Goal: Entertainment & Leisure: Consume media (video, audio)

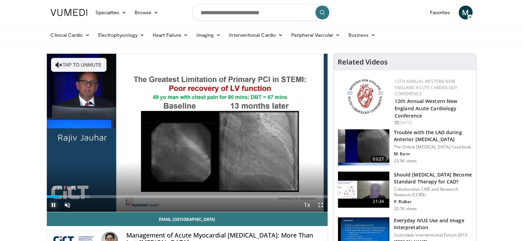
click at [51, 204] on span "Video Player" at bounding box center [54, 205] width 14 height 14
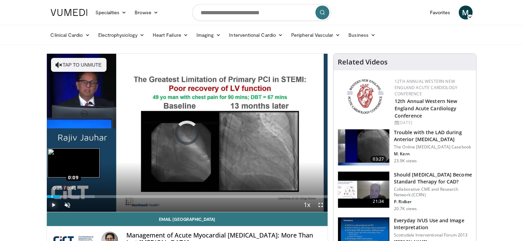
click at [51, 196] on div "Loaded : 17.11% 0:09 0:09" at bounding box center [187, 196] width 281 height 3
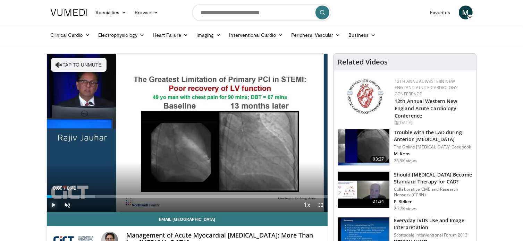
click at [55, 204] on span "Video Player" at bounding box center [54, 205] width 14 height 14
click at [69, 202] on span "Video Player" at bounding box center [68, 205] width 14 height 14
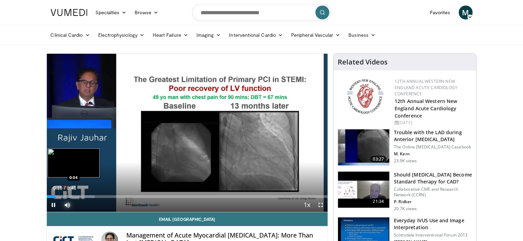
click at [49, 194] on div "Loaded : 17.11% 0:16 0:04" at bounding box center [187, 194] width 281 height 7
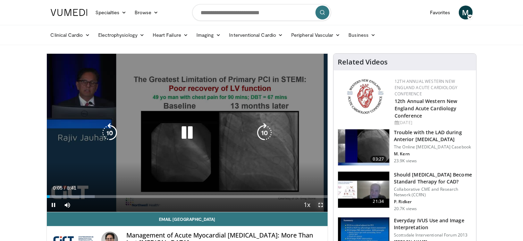
drag, startPoint x: 320, startPoint y: 203, endPoint x: 322, endPoint y: 245, distance: 42.0
click at [320, 203] on span "Video Player" at bounding box center [321, 205] width 14 height 14
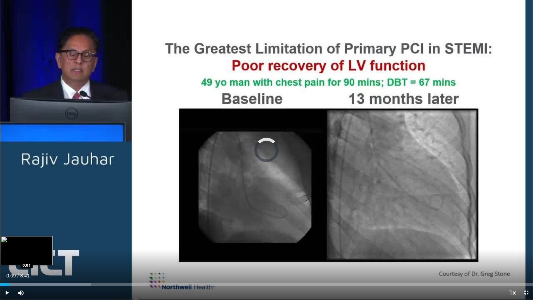
click at [1, 241] on div "Loaded : 17.11% 0:09 0:01" at bounding box center [266, 284] width 533 height 3
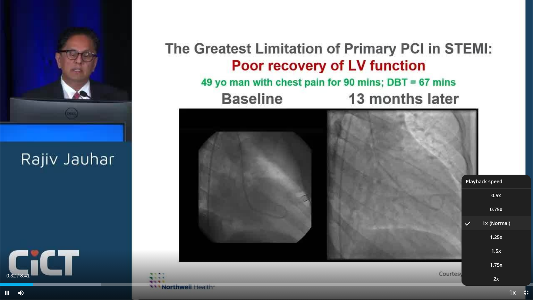
click at [508, 241] on span "Video Player" at bounding box center [512, 293] width 10 height 14
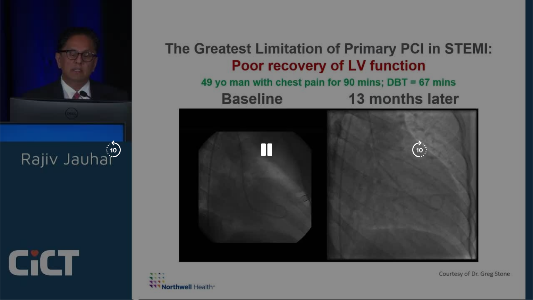
click at [507, 241] on div "10 seconds Tap to unmute" at bounding box center [266, 149] width 533 height 299
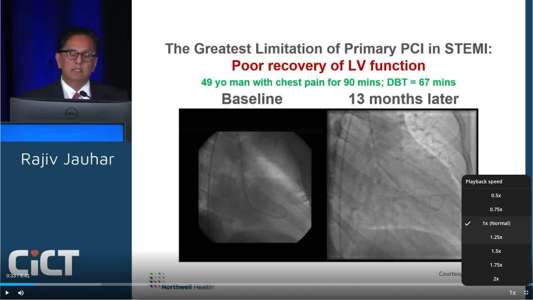
click at [488, 234] on li "1.25x" at bounding box center [495, 237] width 69 height 14
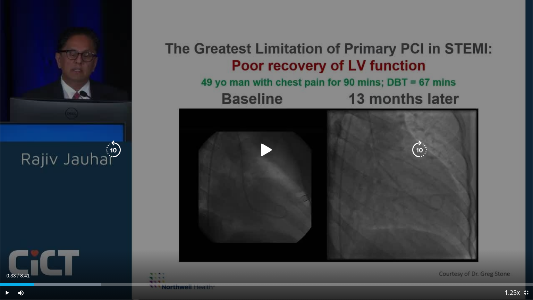
click at [262, 152] on icon "Video Player" at bounding box center [266, 149] width 19 height 19
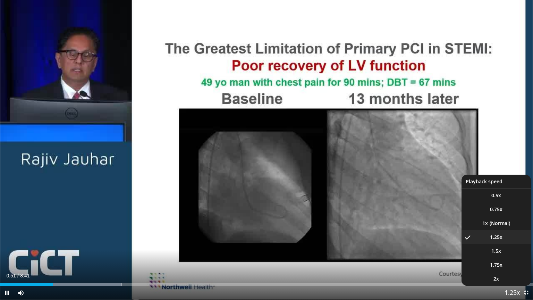
click at [509, 241] on span "Video Player" at bounding box center [512, 293] width 10 height 14
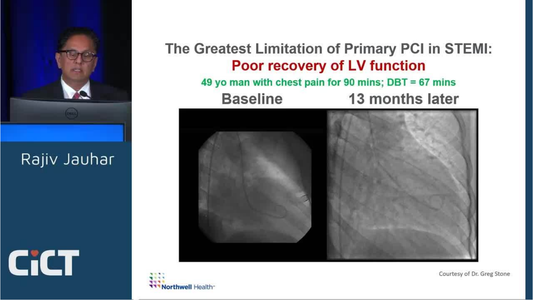
click at [509, 241] on div "10 seconds Tap to unmute" at bounding box center [266, 149] width 533 height 299
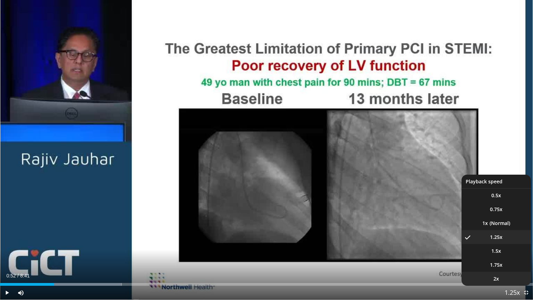
click at [496, 241] on span "2x" at bounding box center [496, 278] width 6 height 7
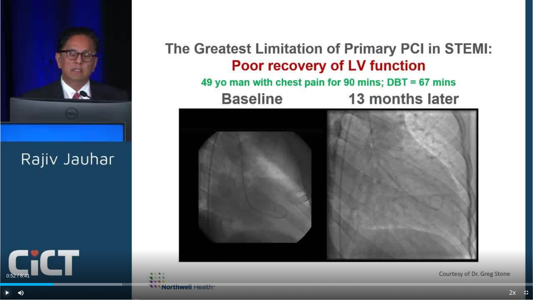
click at [8, 241] on span "Video Player" at bounding box center [7, 292] width 14 height 14
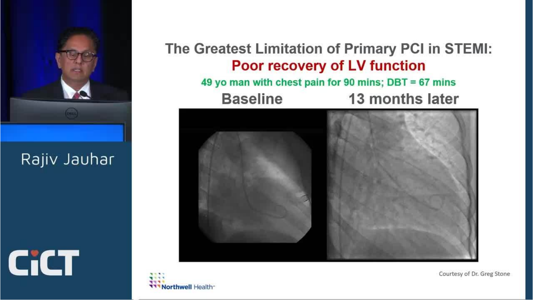
click at [497, 241] on div "10 seconds Tap to unmute" at bounding box center [266, 149] width 533 height 299
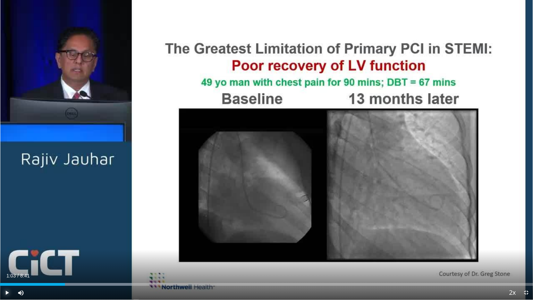
click at [9, 241] on span "Video Player" at bounding box center [7, 292] width 14 height 14
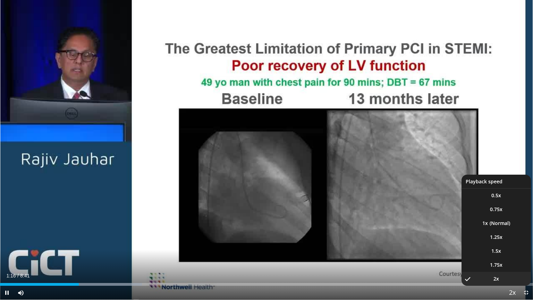
click at [507, 241] on span "Video Player" at bounding box center [512, 293] width 10 height 14
click at [489, 226] on li "1x" at bounding box center [495, 223] width 69 height 14
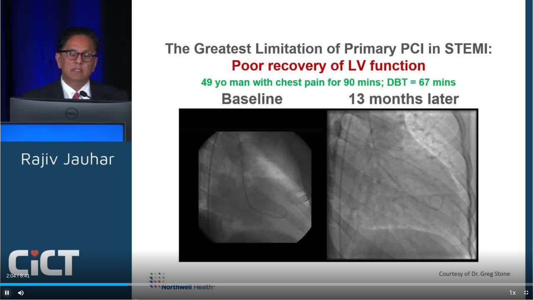
click at [4, 241] on span "Video Player" at bounding box center [7, 292] width 14 height 14
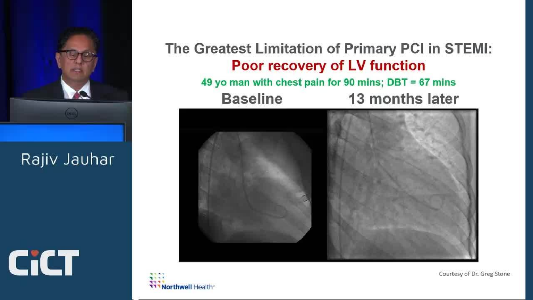
click at [0, 241] on button "Pause" at bounding box center [7, 292] width 14 height 14
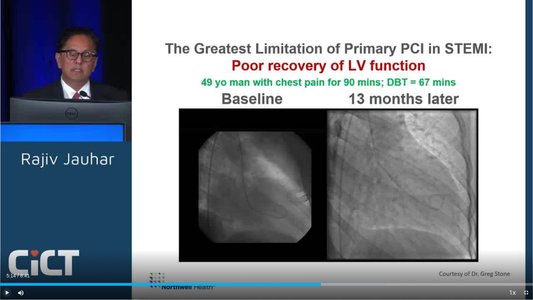
click at [0, 241] on button "Play" at bounding box center [7, 292] width 14 height 14
click at [7, 241] on span "Video Player" at bounding box center [7, 292] width 14 height 14
click at [5, 241] on span "Video Player" at bounding box center [7, 292] width 14 height 14
click at [522, 241] on span "Video Player" at bounding box center [526, 292] width 14 height 14
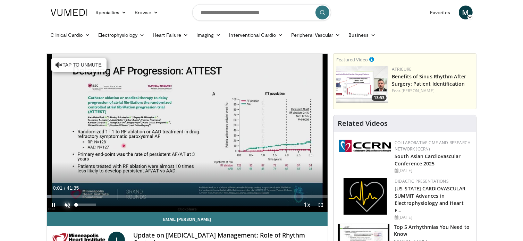
click at [65, 204] on span "Video Player" at bounding box center [68, 205] width 14 height 14
click at [320, 206] on span "Video Player" at bounding box center [321, 205] width 14 height 14
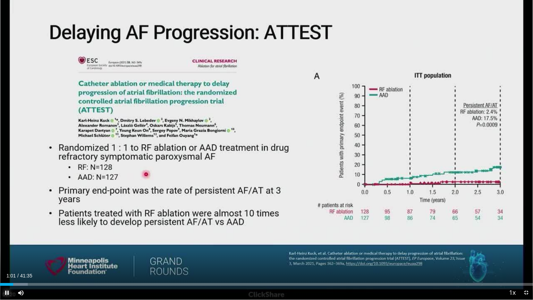
click at [7, 241] on span "Video Player" at bounding box center [7, 292] width 14 height 14
click at [0, 241] on button "Play" at bounding box center [7, 292] width 14 height 14
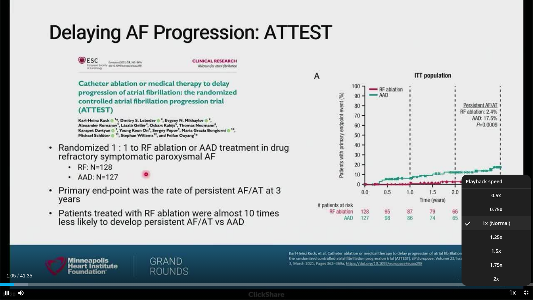
click at [514, 241] on span "Video Player" at bounding box center [512, 293] width 10 height 14
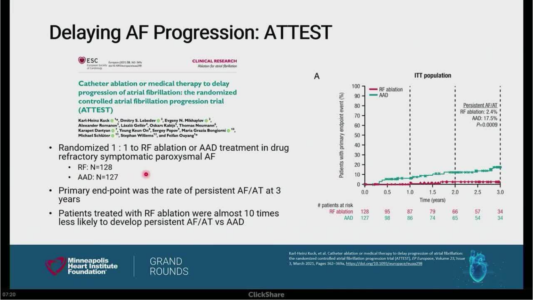
click at [514, 241] on div "10 seconds Tap to unmute" at bounding box center [266, 149] width 533 height 299
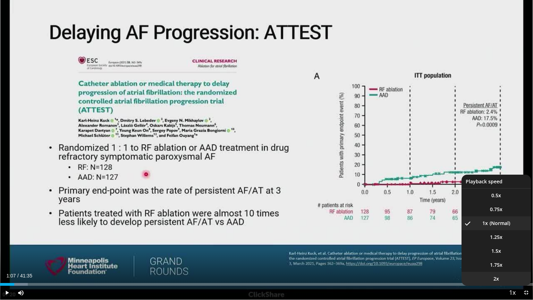
click at [501, 241] on li "2x" at bounding box center [495, 279] width 69 height 14
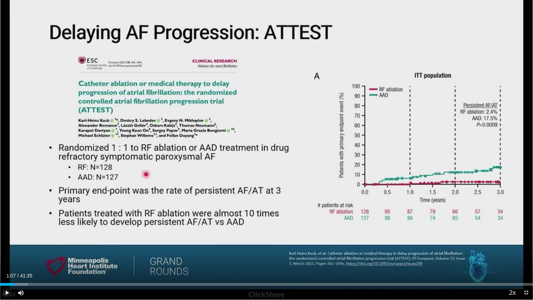
click at [8, 241] on span "Video Player" at bounding box center [7, 292] width 14 height 14
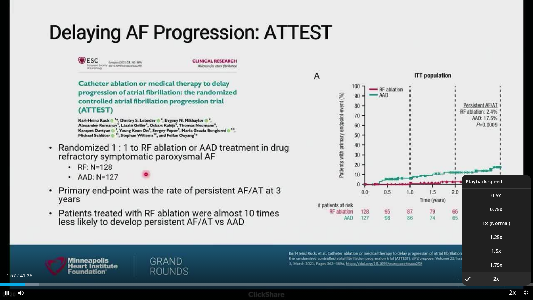
click at [512, 241] on span "Video Player" at bounding box center [512, 293] width 10 height 14
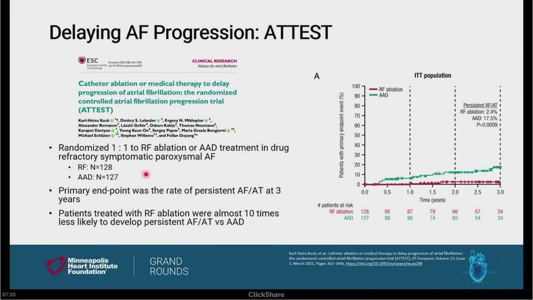
click at [512, 241] on div "10 seconds Tap to unmute" at bounding box center [266, 149] width 533 height 299
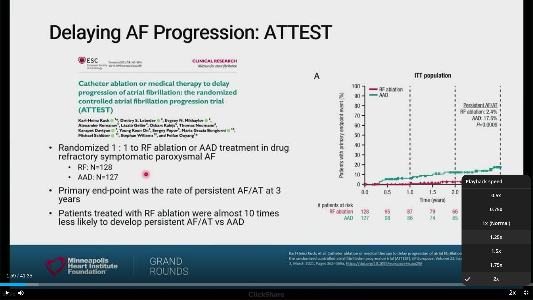
click at [495, 234] on span "1.25x" at bounding box center [496, 236] width 12 height 7
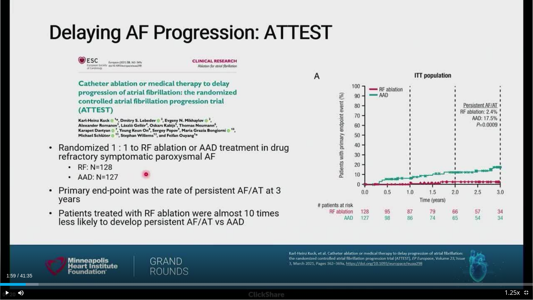
click at [306, 241] on video-js "**********" at bounding box center [266, 150] width 533 height 300
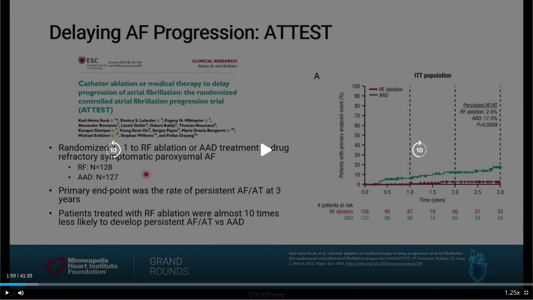
click at [263, 152] on icon "Video Player" at bounding box center [266, 149] width 19 height 19
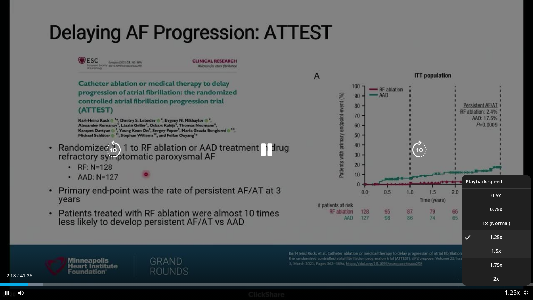
click at [495, 241] on span "1.5x" at bounding box center [496, 250] width 10 height 7
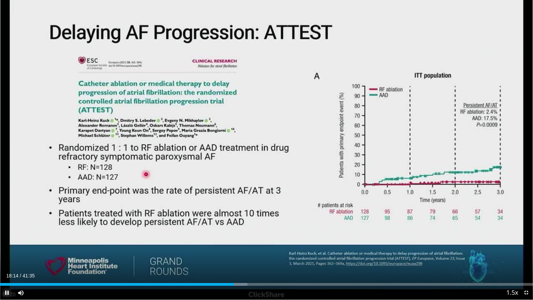
click at [7, 241] on span "Video Player" at bounding box center [7, 292] width 14 height 14
click at [0, 241] on button "Play" at bounding box center [7, 292] width 14 height 14
click at [8, 241] on span "Video Player" at bounding box center [7, 292] width 14 height 14
